Goal: Information Seeking & Learning: Learn about a topic

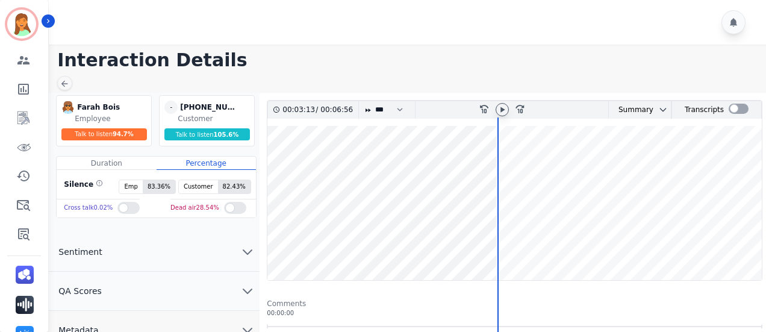
click at [503, 107] on icon at bounding box center [502, 110] width 10 height 10
click at [271, 247] on wave at bounding box center [514, 203] width 494 height 154
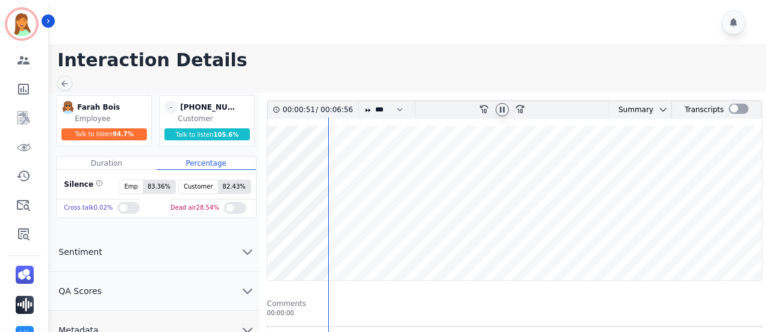
click at [498, 108] on icon at bounding box center [502, 110] width 10 height 10
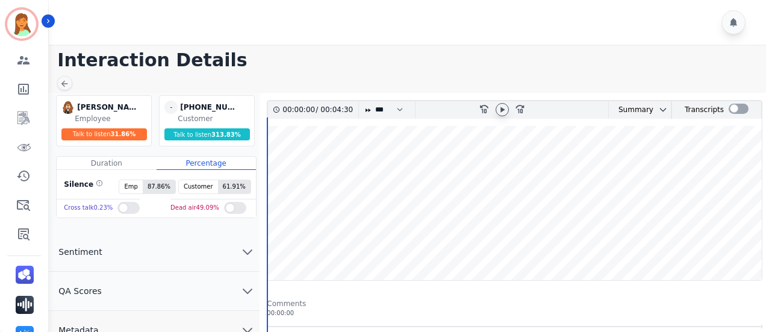
click at [499, 108] on icon at bounding box center [502, 110] width 10 height 10
click at [502, 111] on icon at bounding box center [502, 110] width 10 height 10
click at [355, 243] on wave at bounding box center [514, 203] width 494 height 154
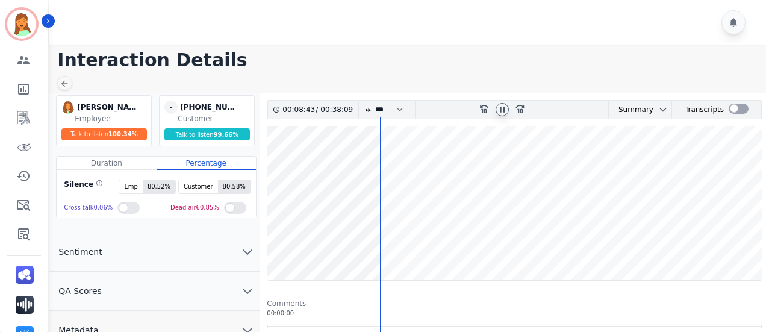
drag, startPoint x: 465, startPoint y: 200, endPoint x: 444, endPoint y: 231, distance: 36.9
click at [444, 225] on wave at bounding box center [514, 203] width 494 height 154
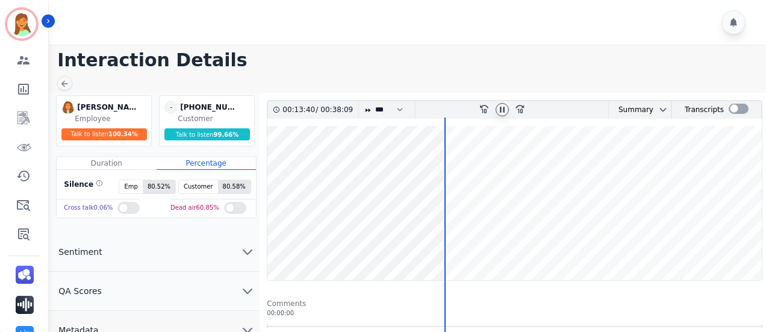
click at [417, 244] on wave at bounding box center [514, 203] width 494 height 154
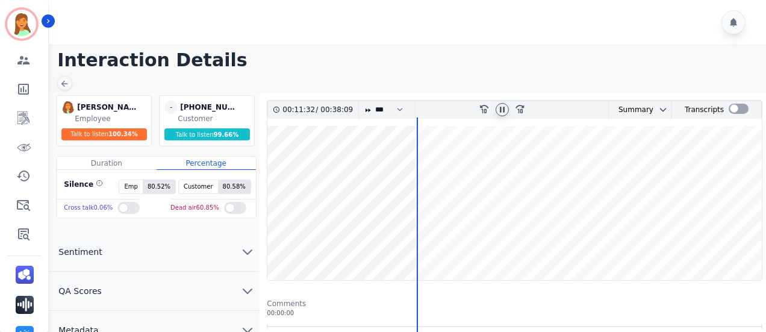
click at [424, 244] on wave at bounding box center [514, 203] width 494 height 154
click at [562, 234] on wave at bounding box center [514, 203] width 494 height 154
drag, startPoint x: 502, startPoint y: 107, endPoint x: 630, endPoint y: 126, distance: 129.7
click at [502, 108] on icon at bounding box center [502, 110] width 10 height 10
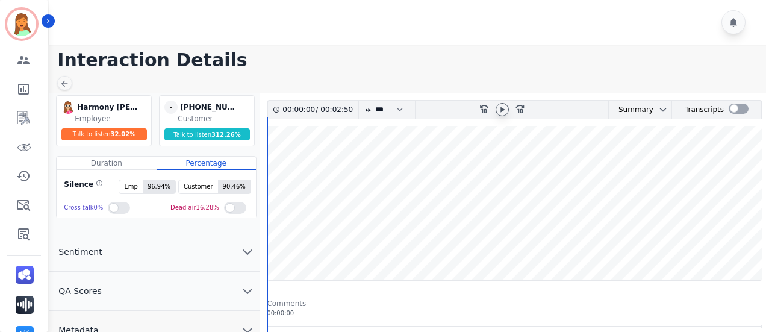
click at [507, 111] on div at bounding box center [501, 109] width 13 height 13
click at [420, 168] on wave at bounding box center [514, 203] width 494 height 154
click at [495, 105] on div at bounding box center [502, 109] width 18 height 17
drag, startPoint x: 497, startPoint y: 108, endPoint x: 501, endPoint y: 115, distance: 8.1
click at [495, 108] on div at bounding box center [501, 109] width 13 height 13
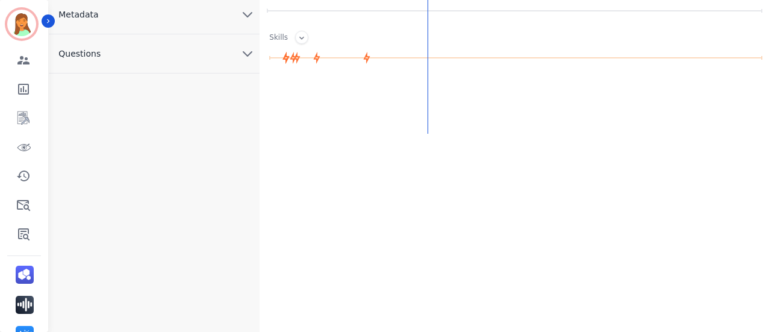
scroll to position [155, 0]
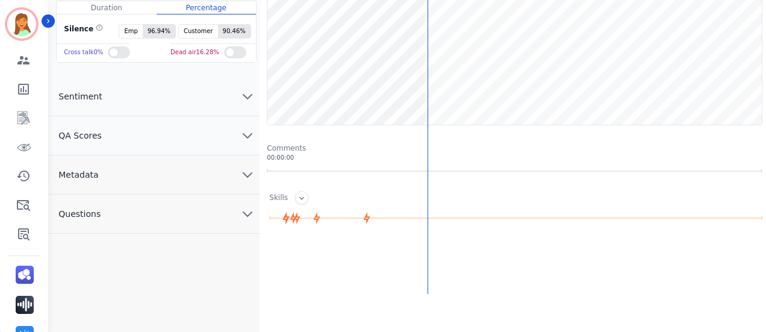
click at [184, 204] on button "Questions" at bounding box center [154, 213] width 211 height 39
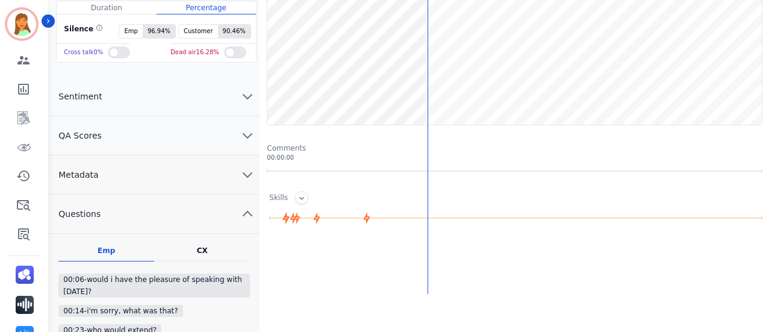
click at [176, 175] on button "Metadata" at bounding box center [154, 174] width 211 height 39
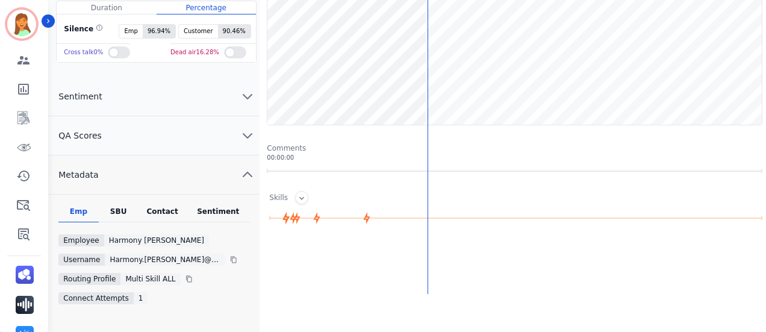
click at [179, 214] on div "Contact" at bounding box center [162, 214] width 48 height 16
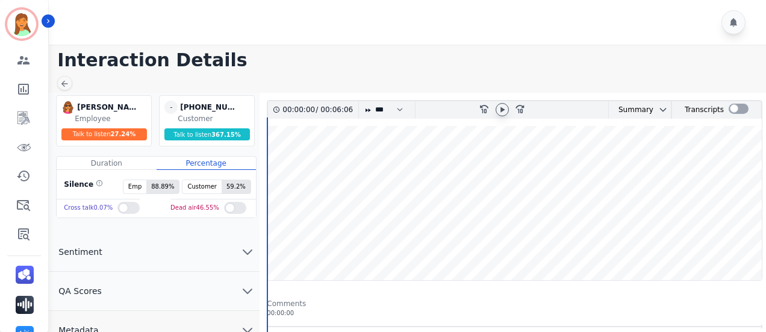
click at [504, 107] on icon at bounding box center [502, 110] width 10 height 10
click at [502, 105] on icon at bounding box center [502, 110] width 10 height 10
click at [571, 238] on wave at bounding box center [514, 203] width 494 height 154
click at [506, 105] on icon at bounding box center [502, 110] width 10 height 10
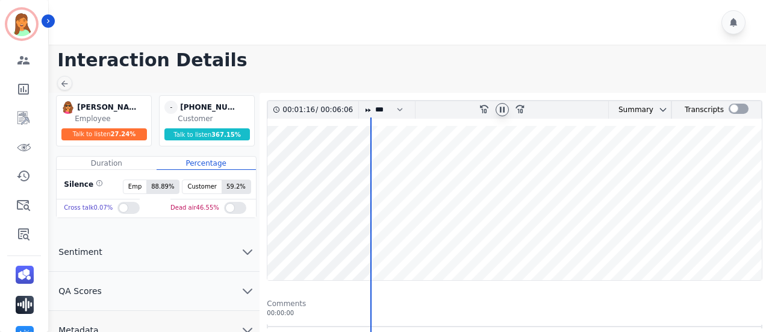
click at [498, 116] on div at bounding box center [502, 109] width 18 height 17
click at [501, 111] on icon at bounding box center [502, 109] width 5 height 5
click at [509, 114] on div at bounding box center [502, 109] width 18 height 17
click at [505, 108] on icon at bounding box center [502, 110] width 10 height 10
click at [502, 111] on icon at bounding box center [502, 110] width 10 height 10
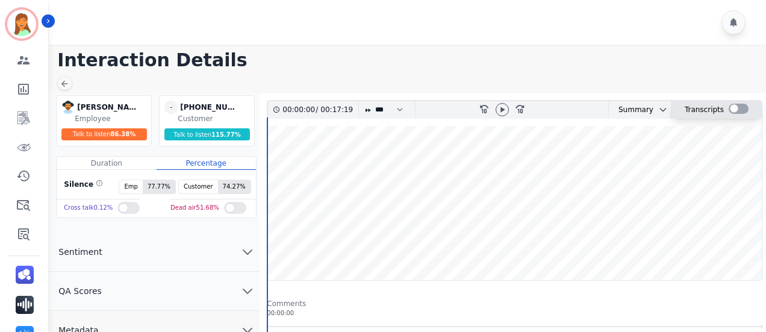
click at [740, 103] on div at bounding box center [738, 109] width 20 height 17
click at [730, 114] on div at bounding box center [738, 109] width 20 height 10
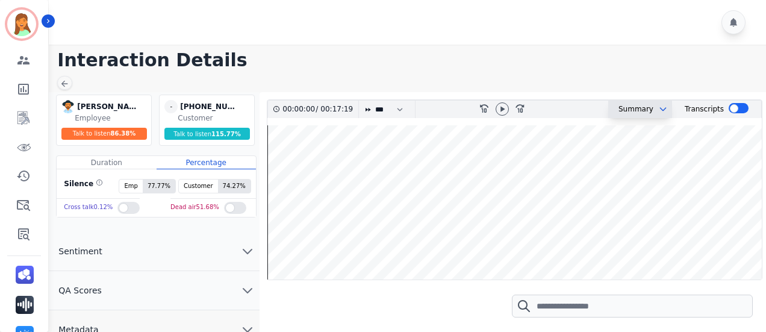
click at [658, 111] on icon "chevron down" at bounding box center [663, 109] width 10 height 10
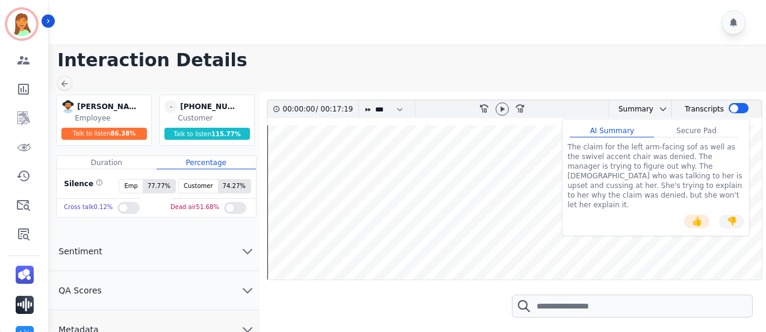
click at [530, 44] on div at bounding box center [409, 22] width 721 height 45
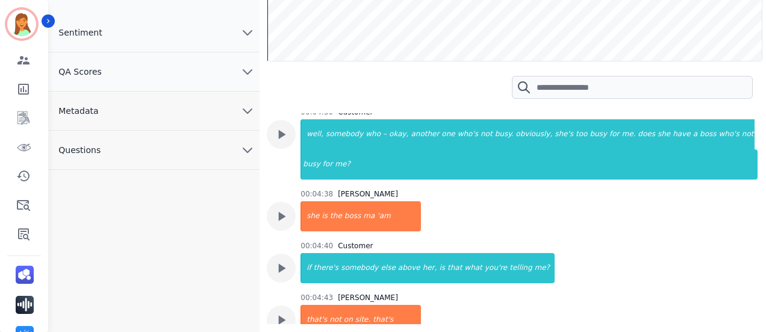
scroll to position [1445, 0]
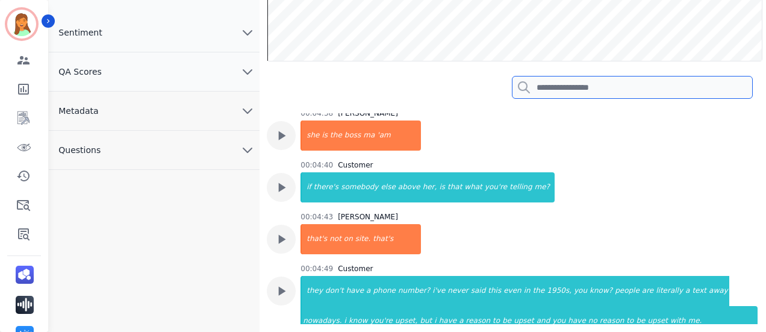
click at [589, 86] on input "search" at bounding box center [632, 87] width 241 height 23
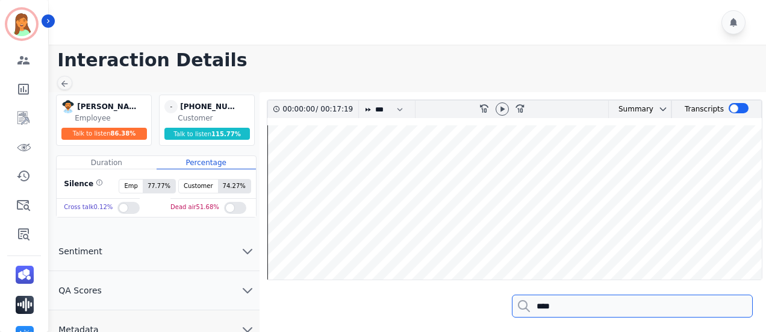
scroll to position [219, 0]
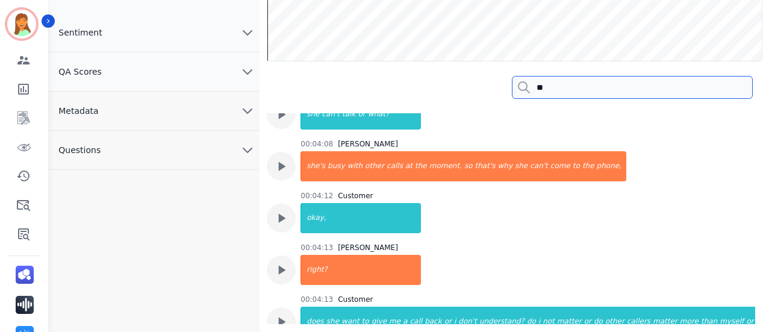
type input "*"
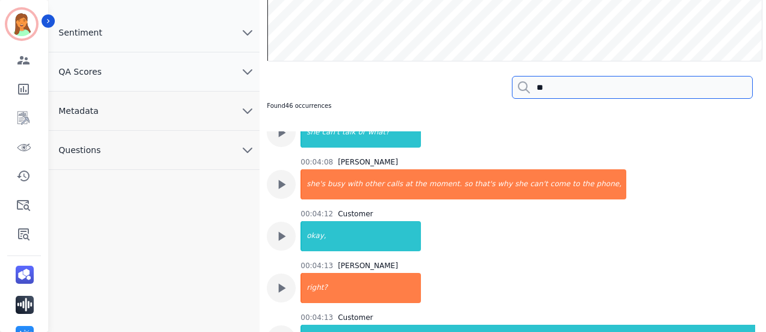
type input "***"
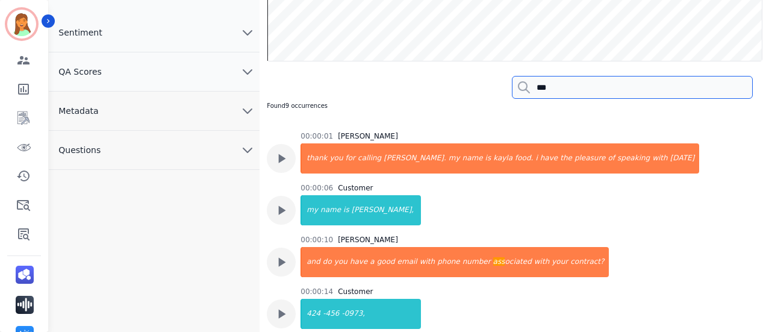
click at [742, 90] on input "***" at bounding box center [632, 87] width 241 height 23
click at [739, 88] on input "***" at bounding box center [632, 87] width 241 height 23
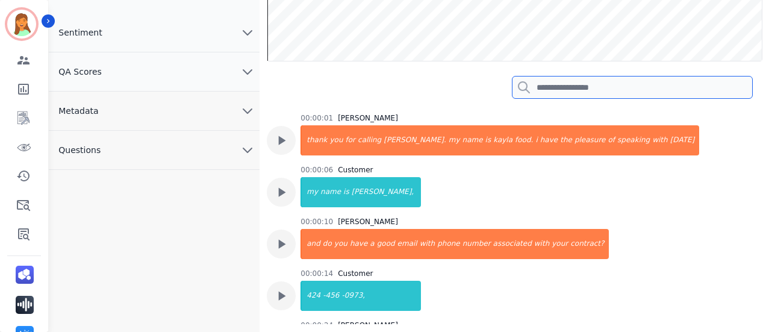
scroll to position [0, 0]
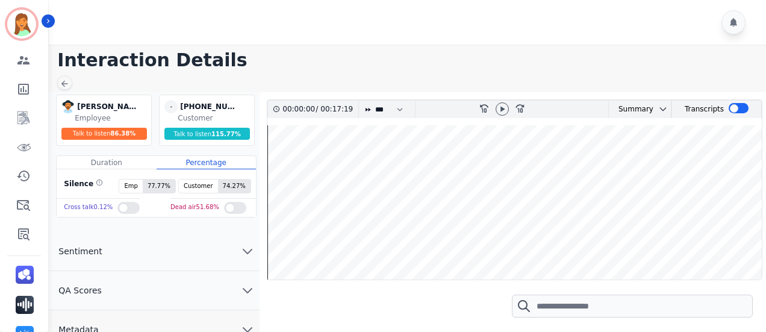
click at [495, 114] on div at bounding box center [502, 109] width 18 height 17
click at [499, 108] on icon at bounding box center [502, 109] width 10 height 10
click at [500, 102] on div "00:00:01 / 00:17:19 * * * **** * *** * **** rewind-10 fast-forward-10 Summary A…" at bounding box center [514, 109] width 494 height 18
click at [500, 104] on icon at bounding box center [502, 109] width 10 height 10
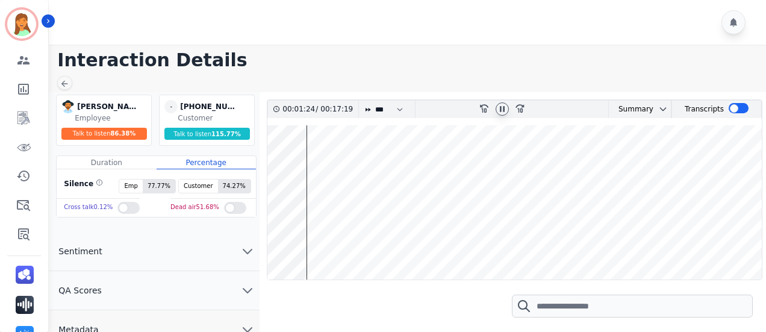
click at [499, 104] on icon at bounding box center [502, 109] width 10 height 10
click at [504, 113] on icon at bounding box center [502, 109] width 10 height 10
click at [378, 239] on wave at bounding box center [514, 202] width 494 height 154
click at [504, 111] on icon at bounding box center [502, 109] width 10 height 10
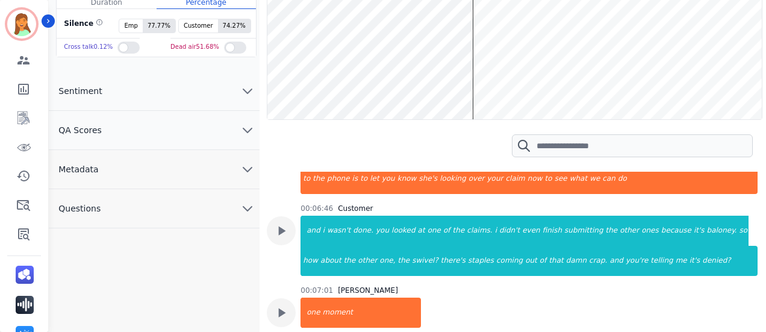
scroll to position [5623, 0]
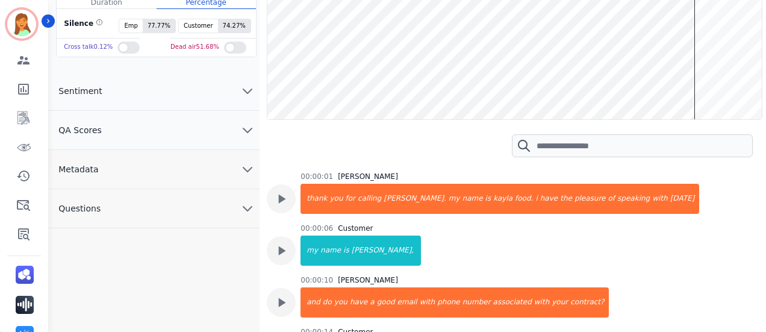
scroll to position [7973, 0]
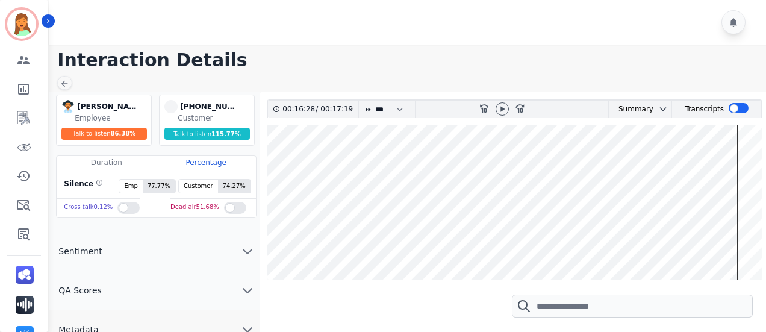
scroll to position [7973, 0]
click at [17, 119] on icon "Sidebar" at bounding box center [23, 118] width 14 height 14
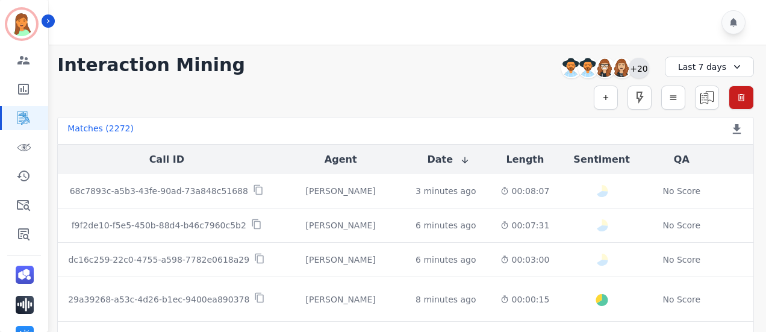
click at [636, 69] on div "+20" at bounding box center [638, 68] width 20 height 20
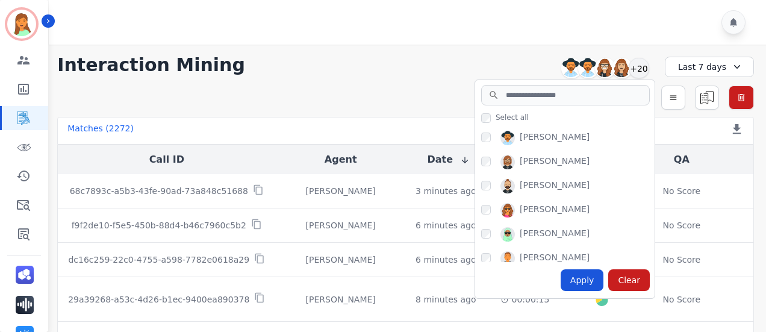
scroll to position [442, 0]
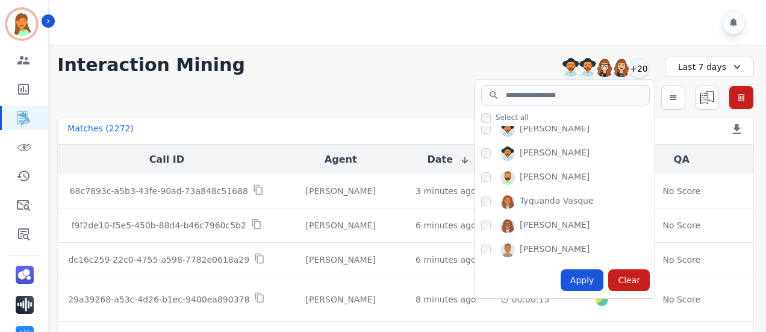
drag, startPoint x: 705, startPoint y: 69, endPoint x: 706, endPoint y: 75, distance: 6.0
click at [705, 69] on div "Last 7 days" at bounding box center [709, 67] width 89 height 20
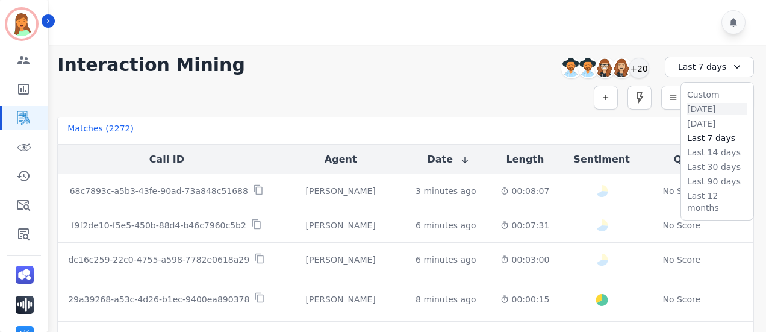
click at [700, 109] on li "Today" at bounding box center [717, 109] width 60 height 12
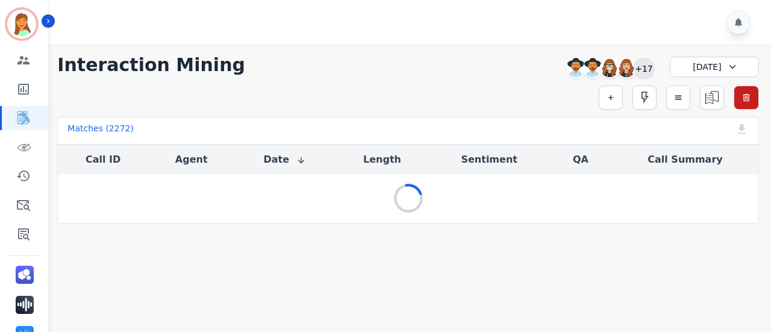
click at [640, 69] on div "+17" at bounding box center [643, 68] width 20 height 20
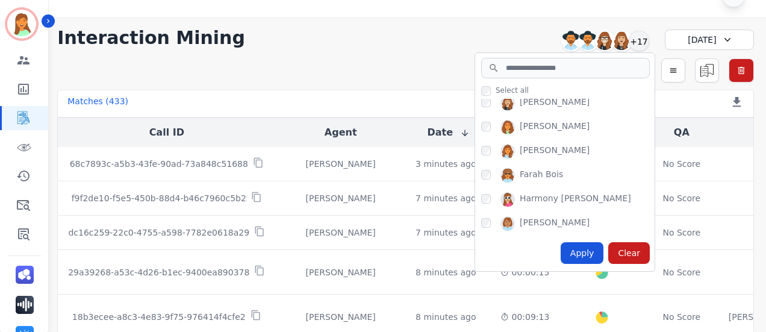
scroll to position [370, 0]
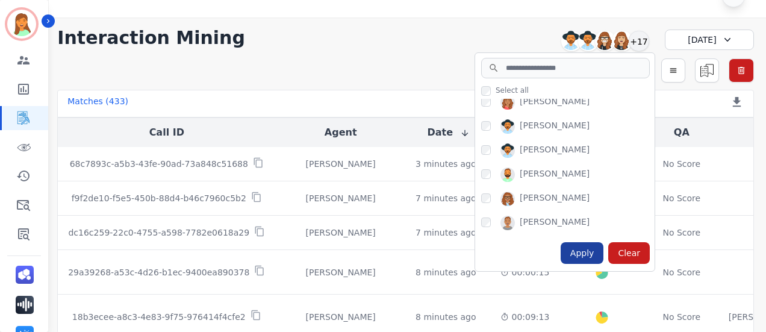
click at [568, 257] on div "Apply" at bounding box center [581, 253] width 43 height 22
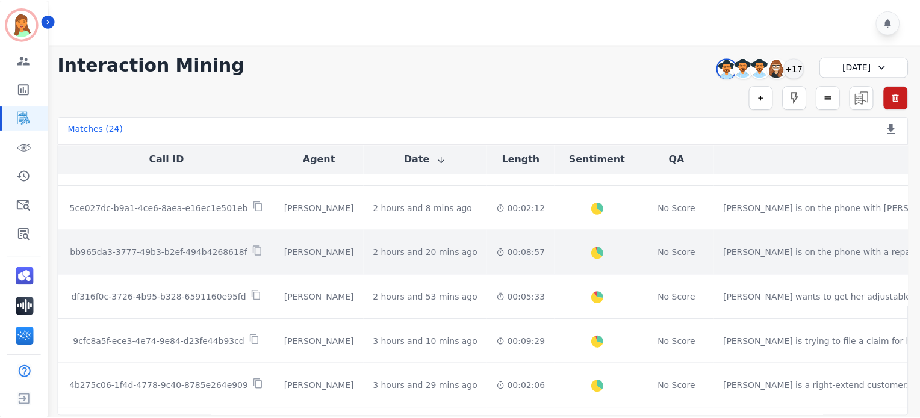
scroll to position [219, 0]
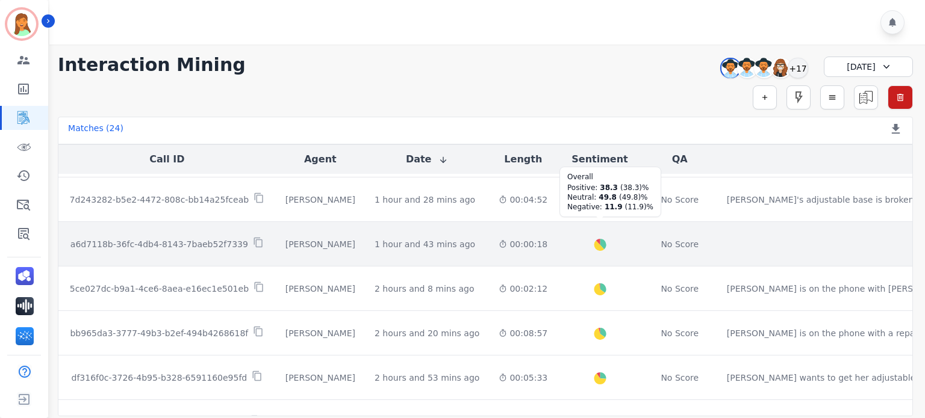
click at [580, 257] on icon "Created with Highcharts 10.2.0" at bounding box center [599, 246] width 39 height 39
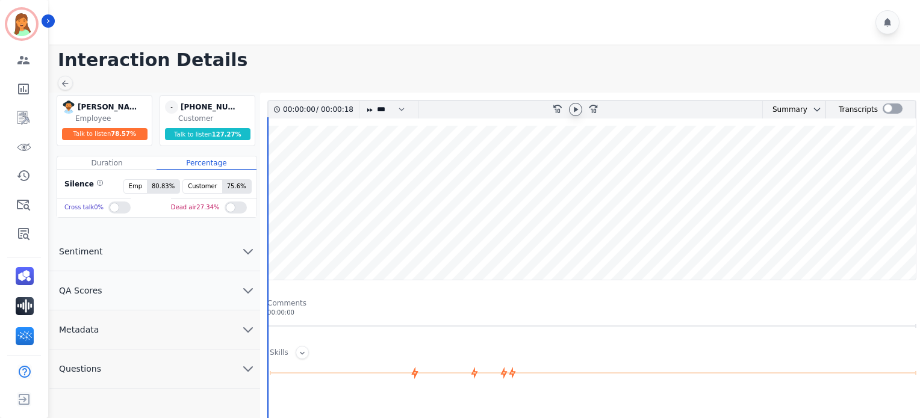
click at [576, 111] on icon at bounding box center [576, 110] width 10 height 10
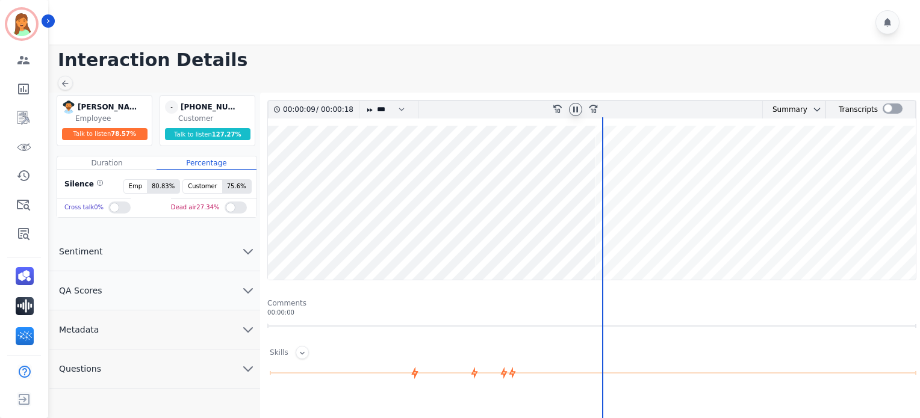
scroll to position [229, 0]
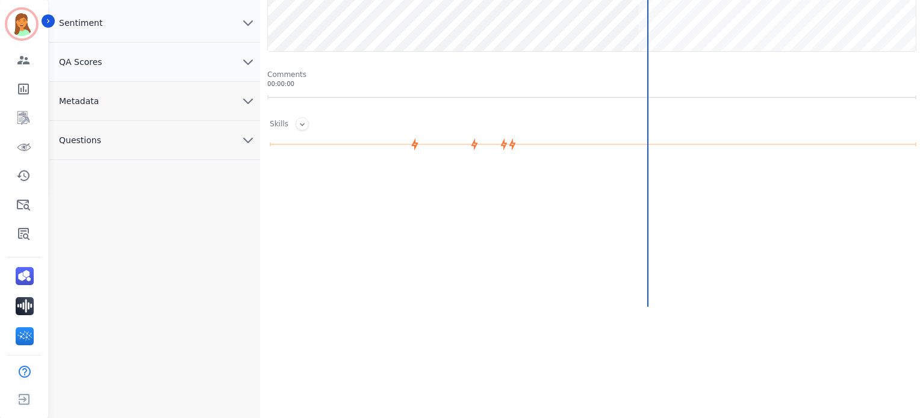
click at [238, 102] on button "Metadata" at bounding box center [154, 101] width 211 height 39
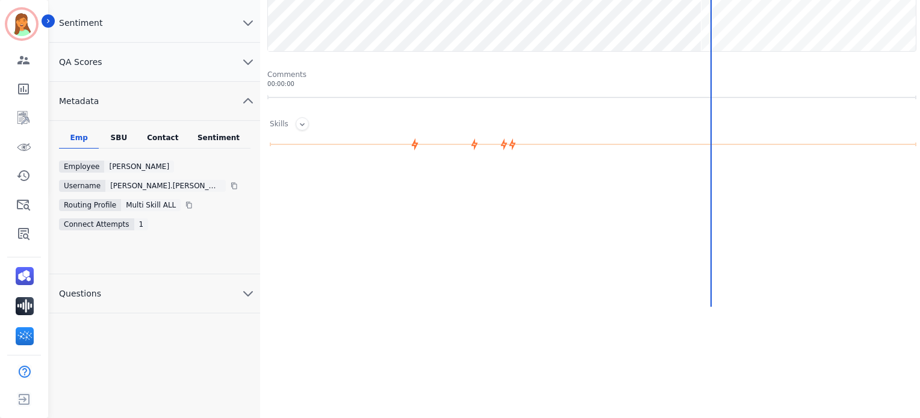
click at [158, 138] on div "Contact" at bounding box center [163, 141] width 48 height 16
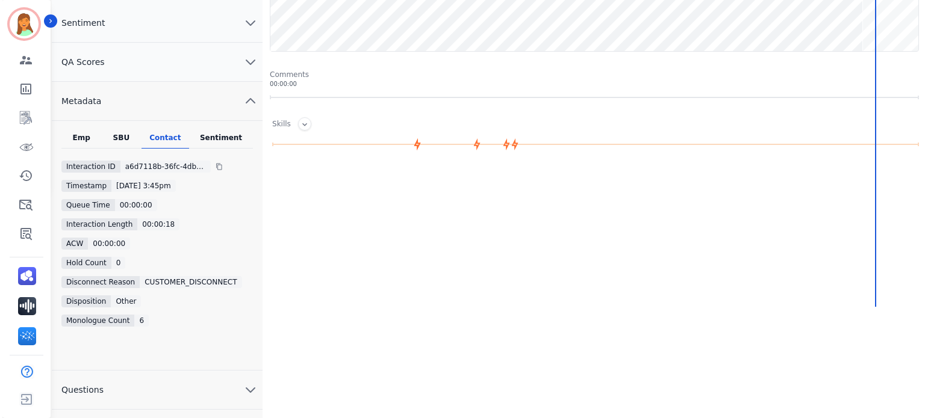
scroll to position [0, 0]
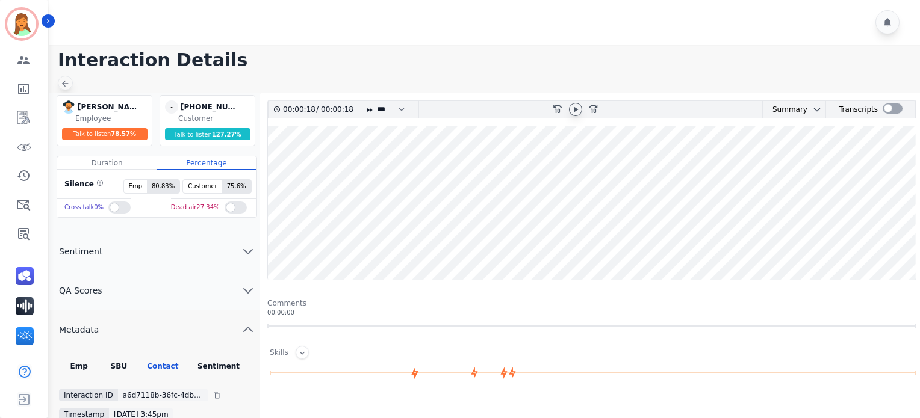
click at [65, 84] on icon at bounding box center [65, 84] width 10 height 10
